Goal: Information Seeking & Learning: Find specific page/section

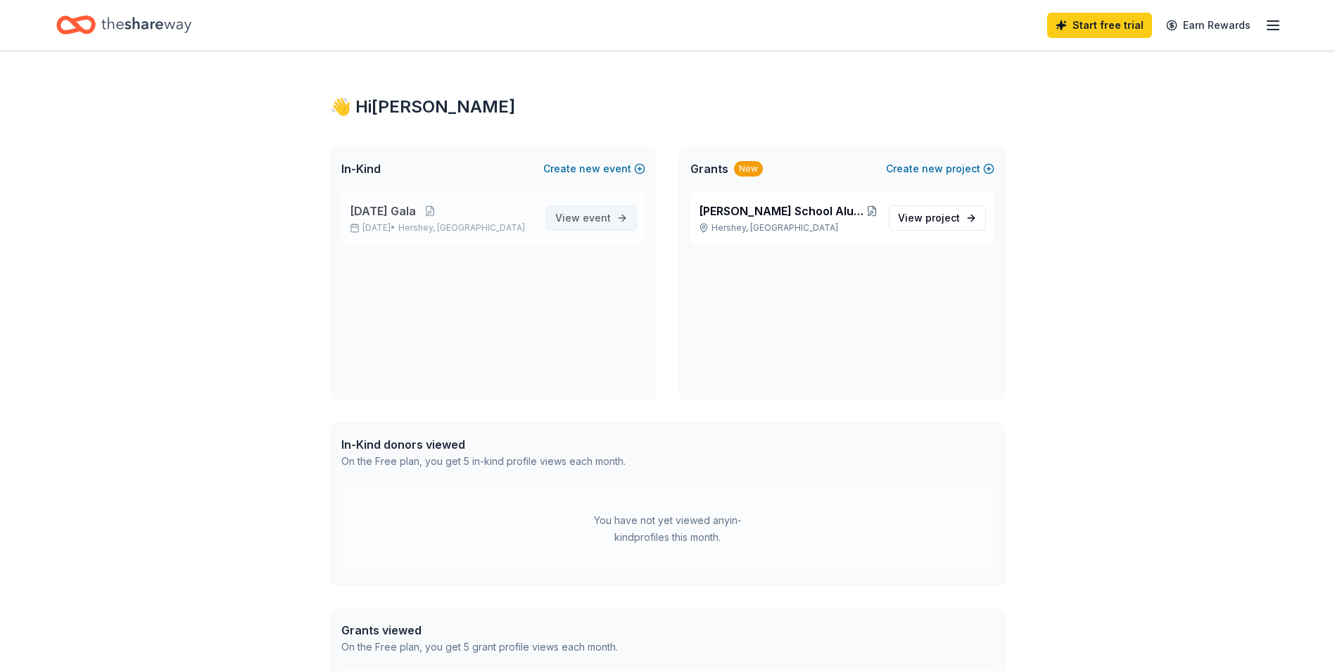
click at [580, 218] on span "View event" at bounding box center [583, 218] width 56 height 17
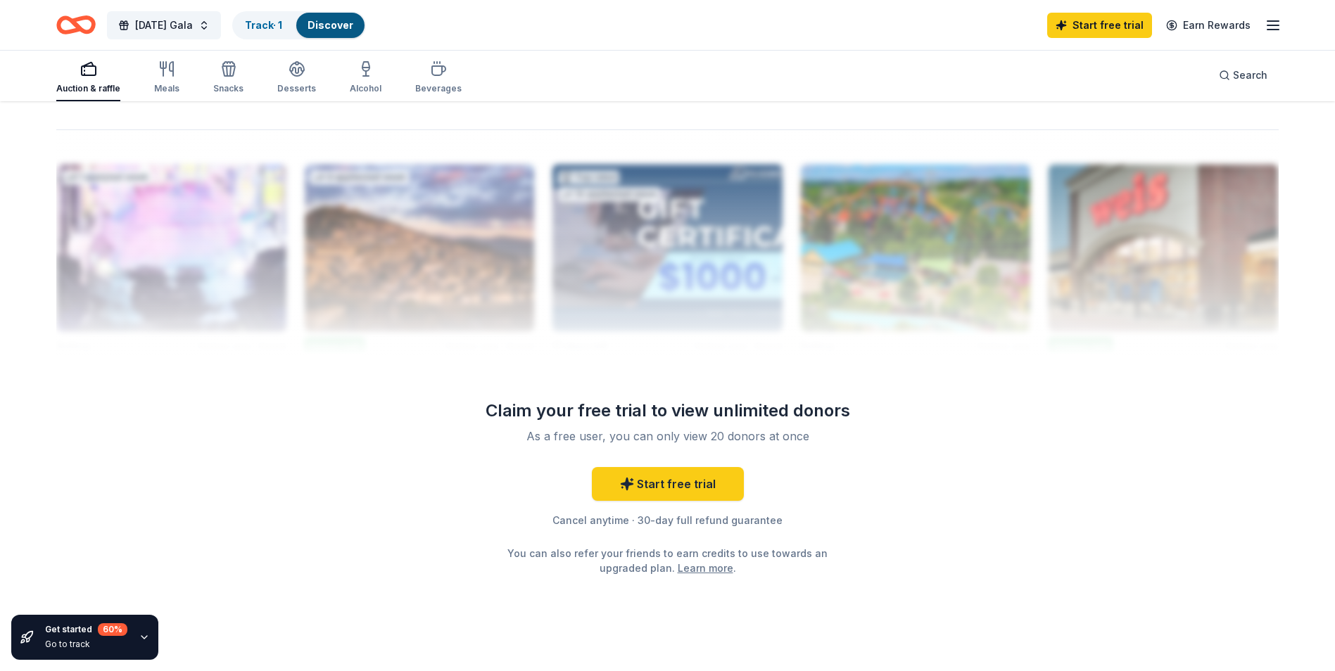
scroll to position [915, 0]
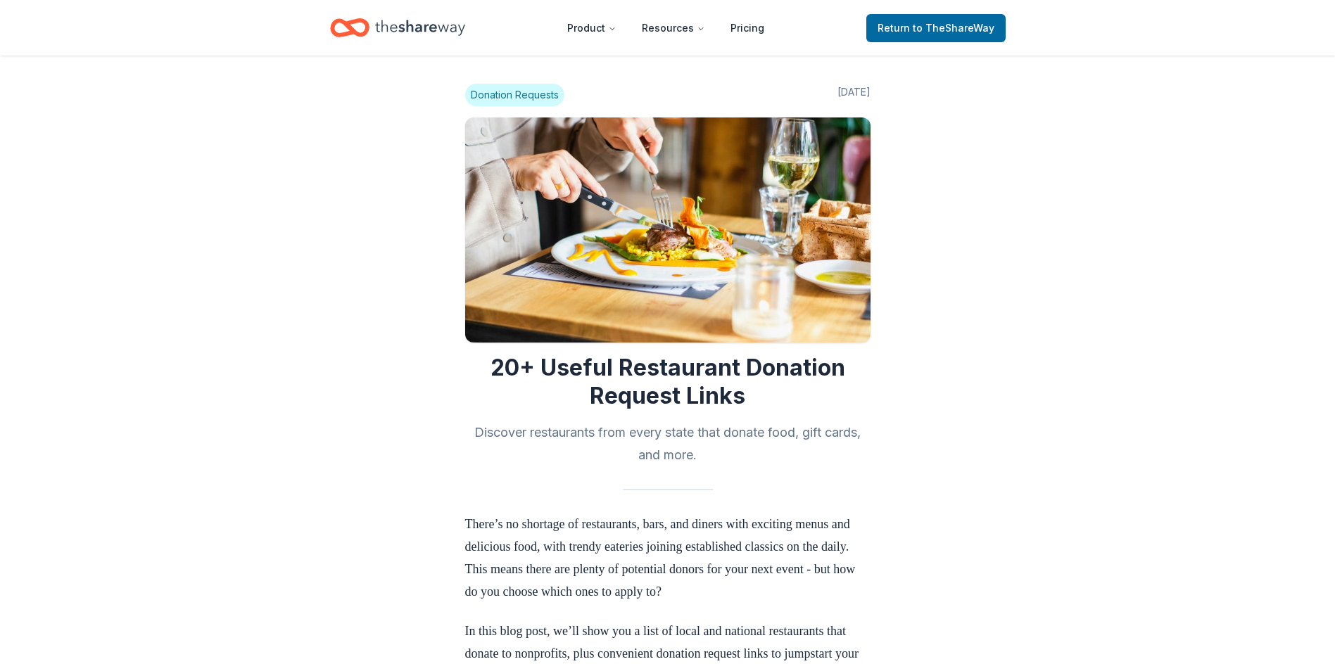
scroll to position [3237, 0]
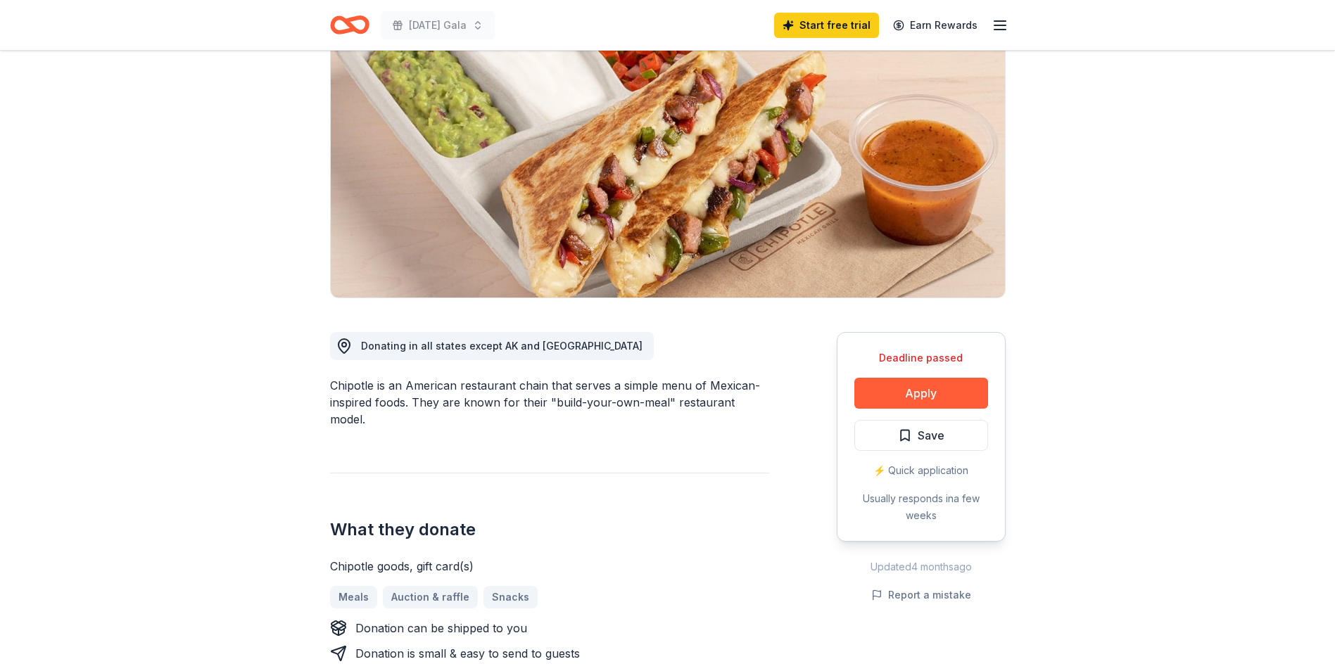
scroll to position [70, 0]
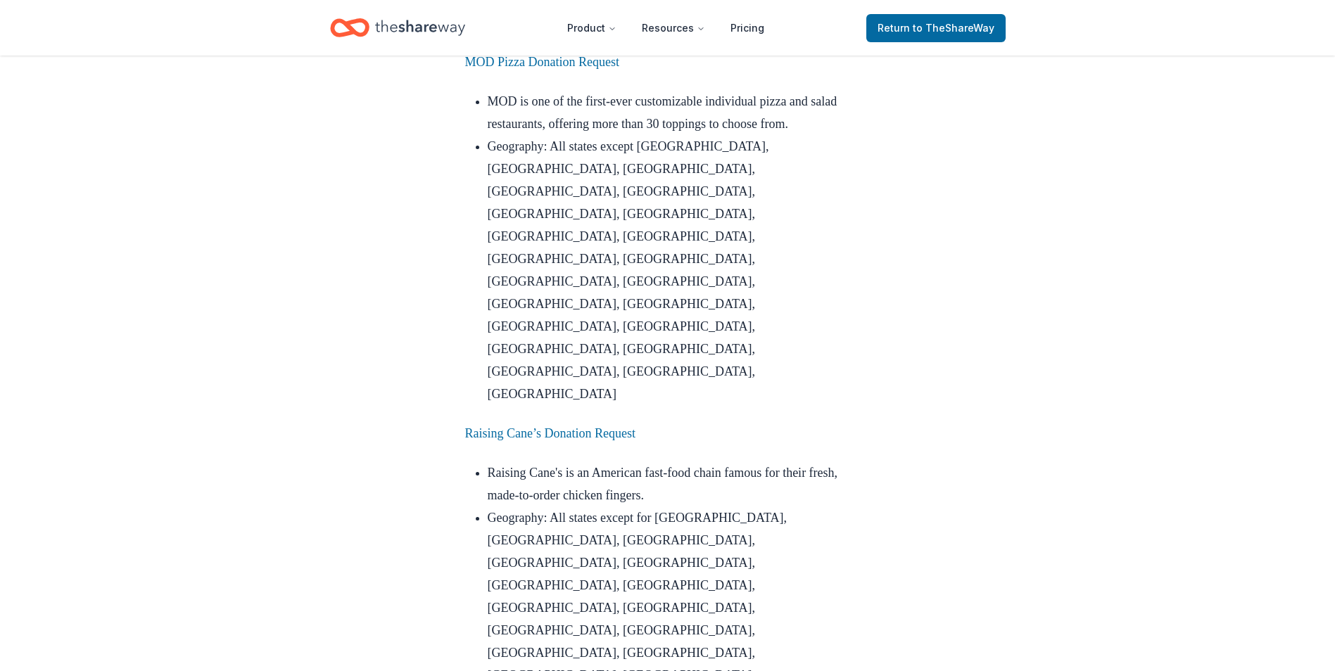
scroll to position [5319, 0]
